Goal: Information Seeking & Learning: Check status

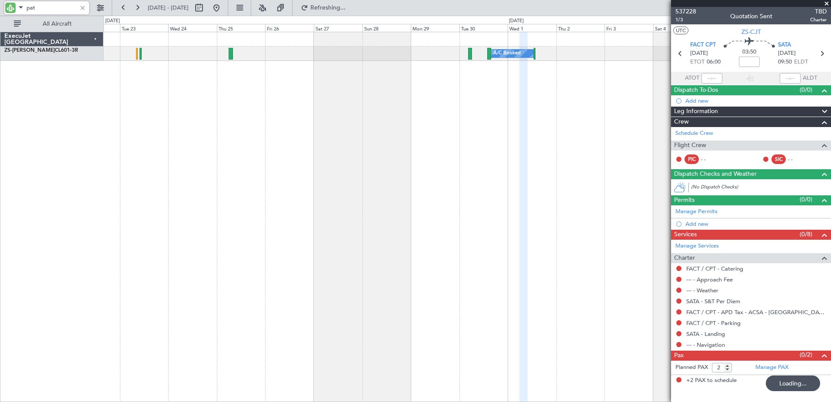
click at [27, 4] on input "pat" at bounding box center [52, 7] width 50 height 13
click at [28, 4] on input "pat" at bounding box center [52, 7] width 50 height 13
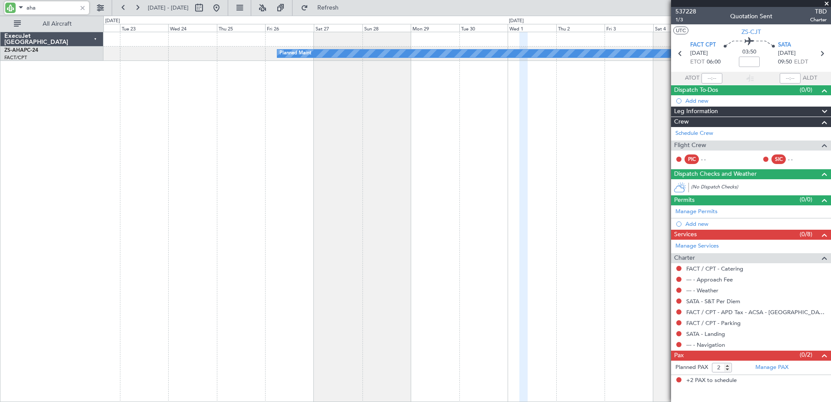
click at [35, 9] on input "aha" at bounding box center [52, 7] width 50 height 13
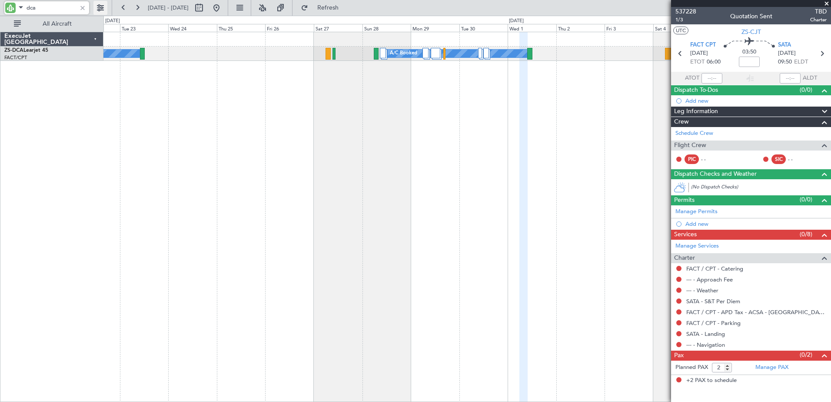
type input "dca"
click at [98, 5] on button at bounding box center [100, 8] width 14 height 14
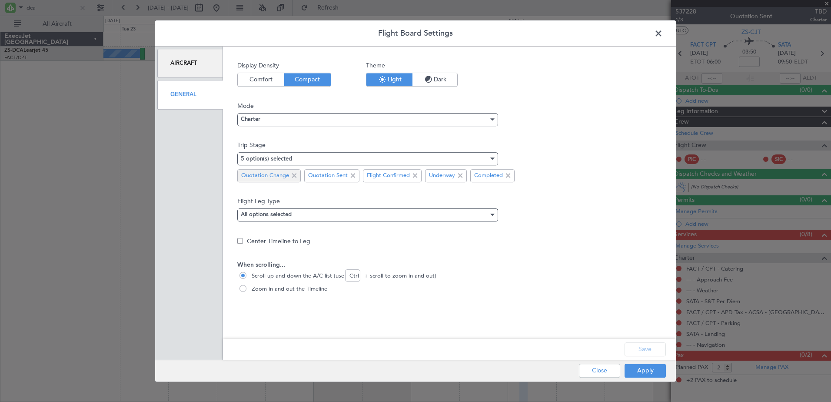
click at [294, 175] on span at bounding box center [294, 175] width 10 height 10
click at [287, 173] on span at bounding box center [286, 175] width 10 height 10
click at [655, 348] on button "Save" at bounding box center [645, 349] width 41 height 14
click at [654, 371] on button "Apply" at bounding box center [645, 370] width 41 height 14
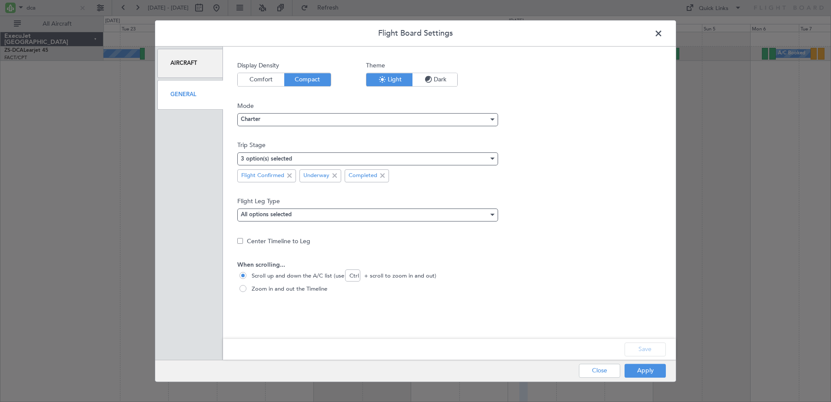
type input "0"
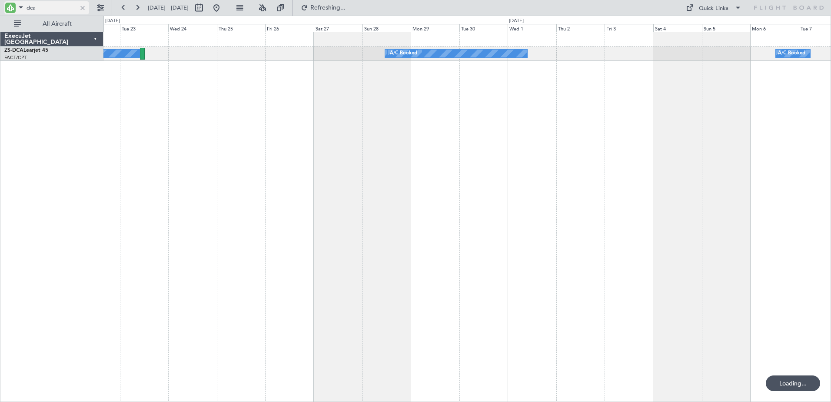
click at [20, 7] on span at bounding box center [21, 7] width 10 height 11
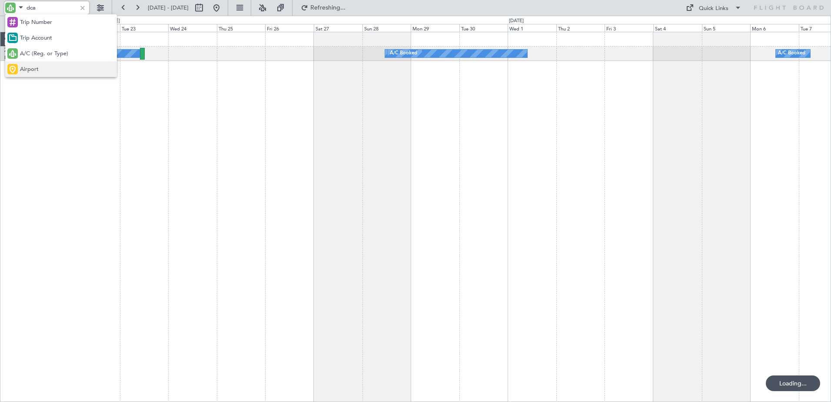
click at [51, 63] on div "Airport" at bounding box center [61, 69] width 112 height 16
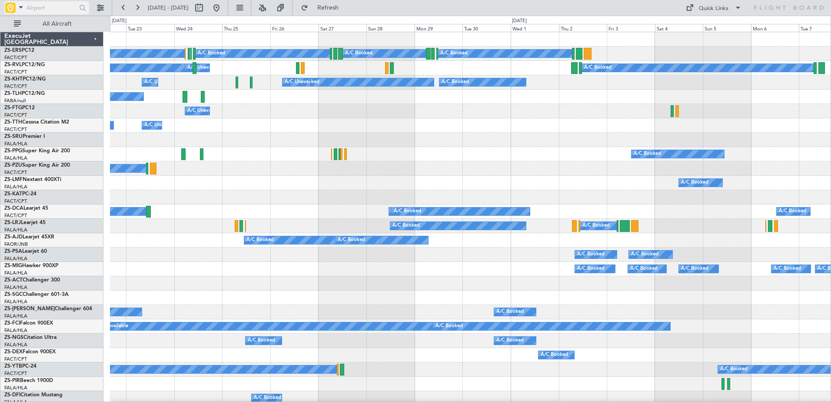
click at [58, 2] on input "text" at bounding box center [52, 7] width 50 height 13
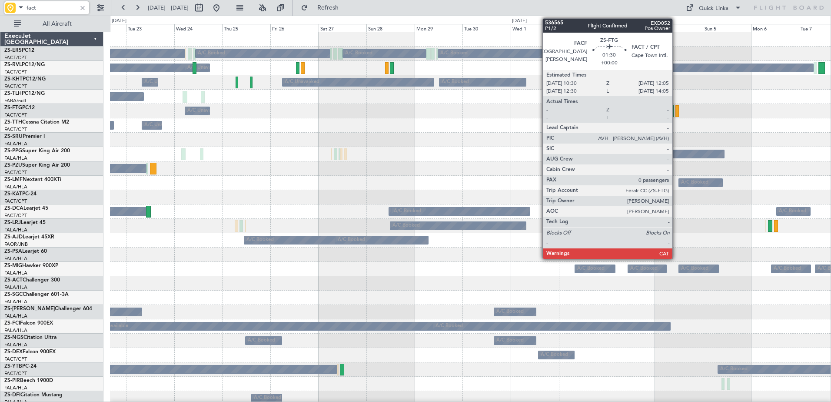
click at [676, 113] on div at bounding box center [676, 111] width 3 height 12
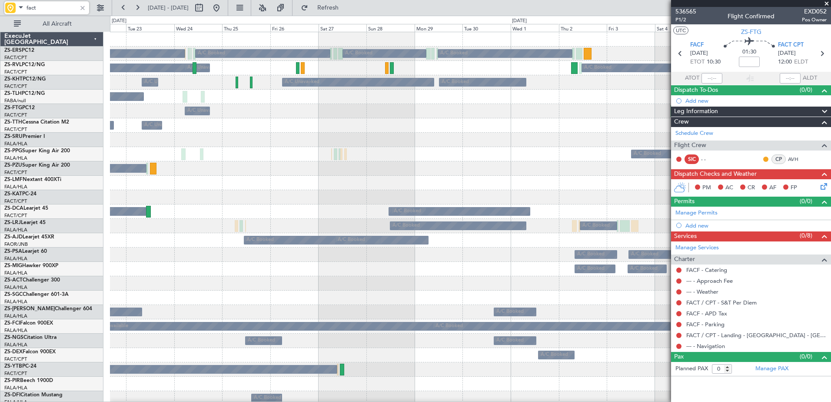
type input "fact"
click at [827, 3] on span at bounding box center [826, 4] width 9 height 8
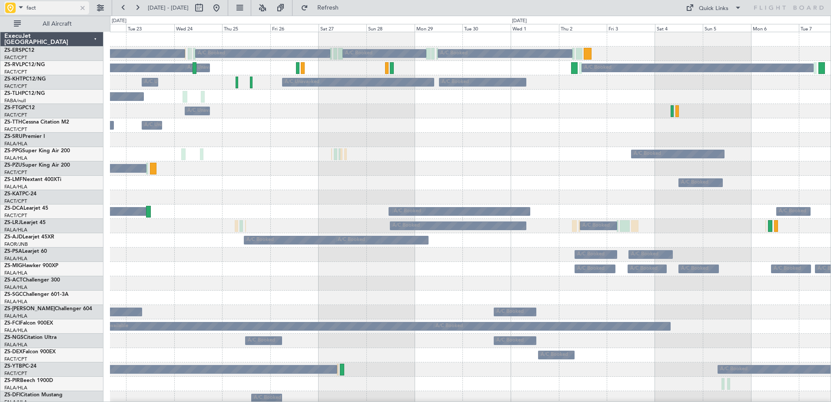
click at [20, 10] on span at bounding box center [21, 7] width 10 height 11
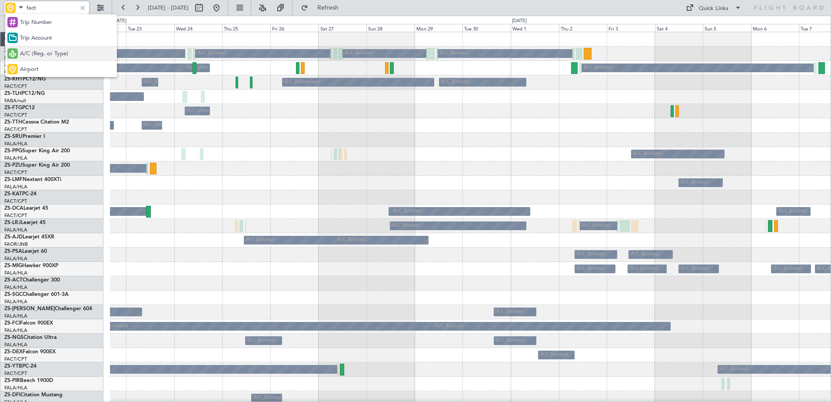
click at [19, 50] on div "A/C (Reg. or Type)" at bounding box center [61, 54] width 112 height 16
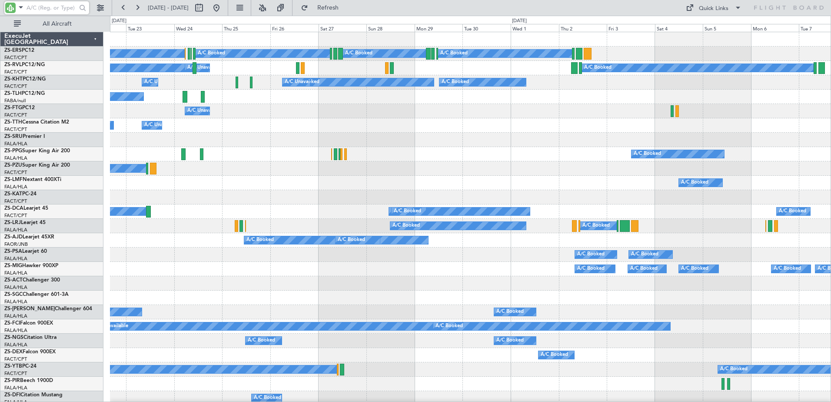
click at [34, 7] on input "text" at bounding box center [52, 7] width 50 height 13
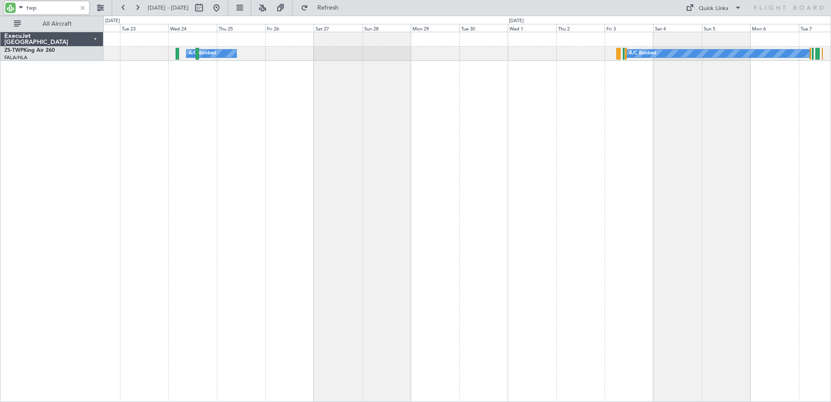
type input "twp"
